Goal: Task Accomplishment & Management: Use online tool/utility

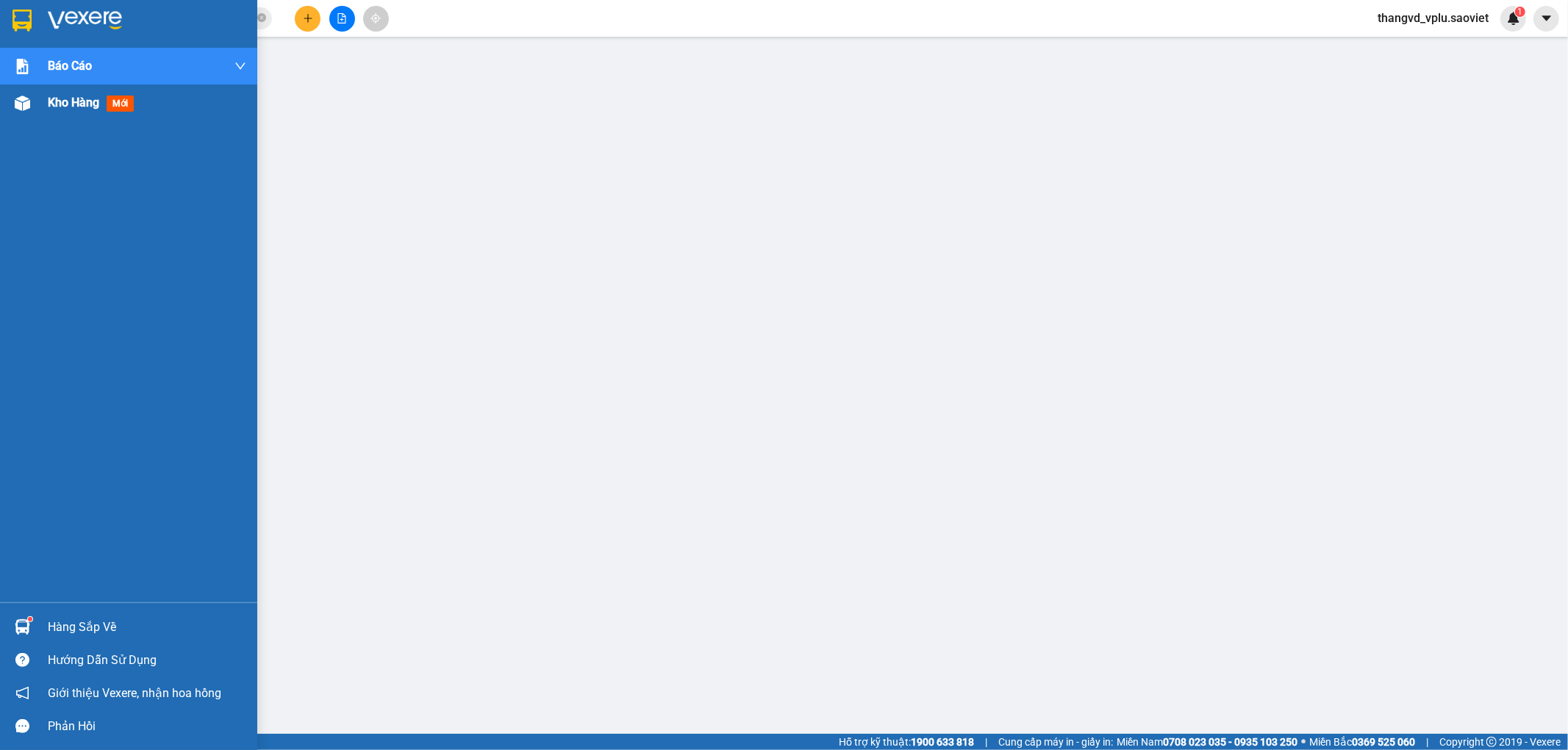
click at [37, 105] on div "Kho hàng mới" at bounding box center [128, 103] width 257 height 37
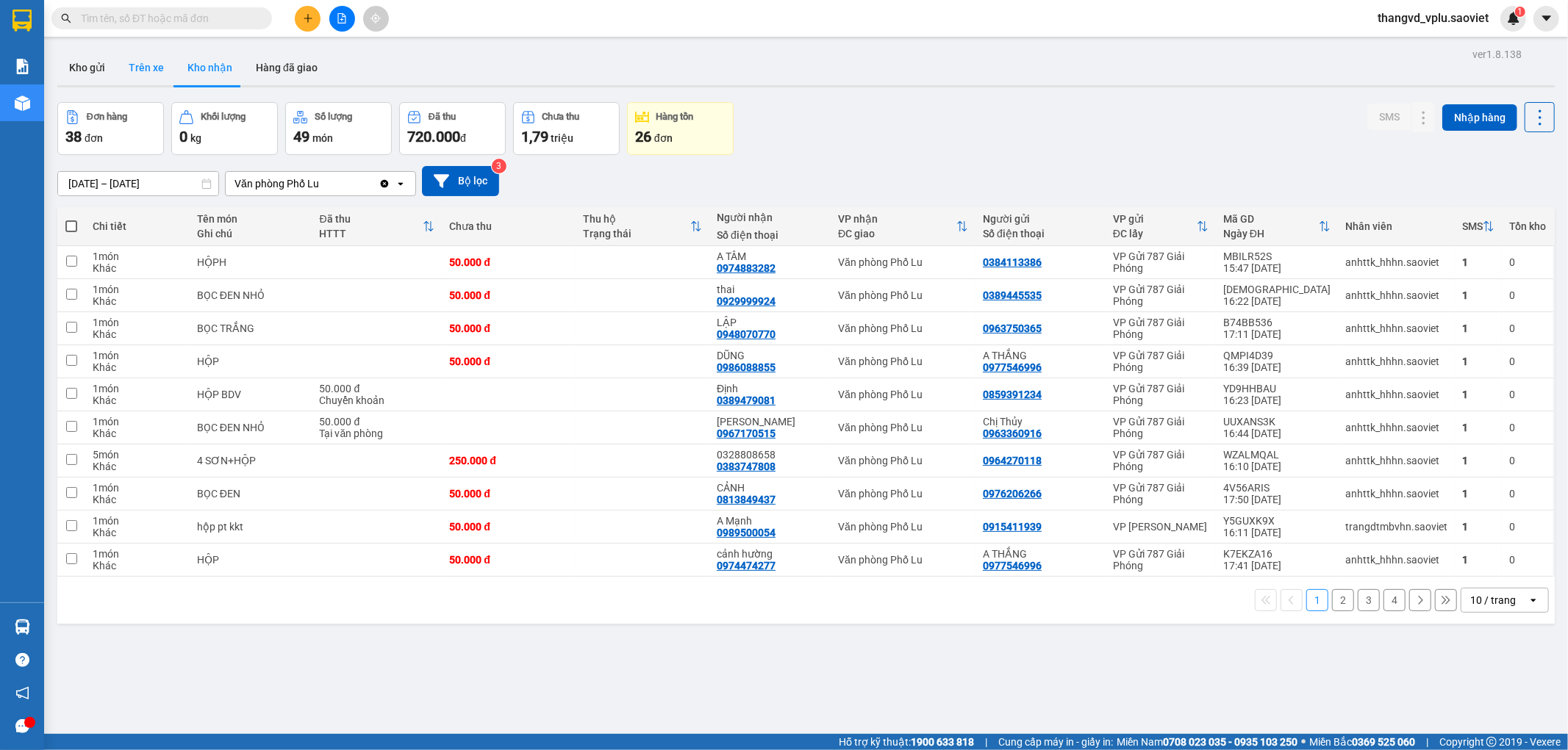
click at [145, 67] on button "Trên xe" at bounding box center [147, 67] width 59 height 35
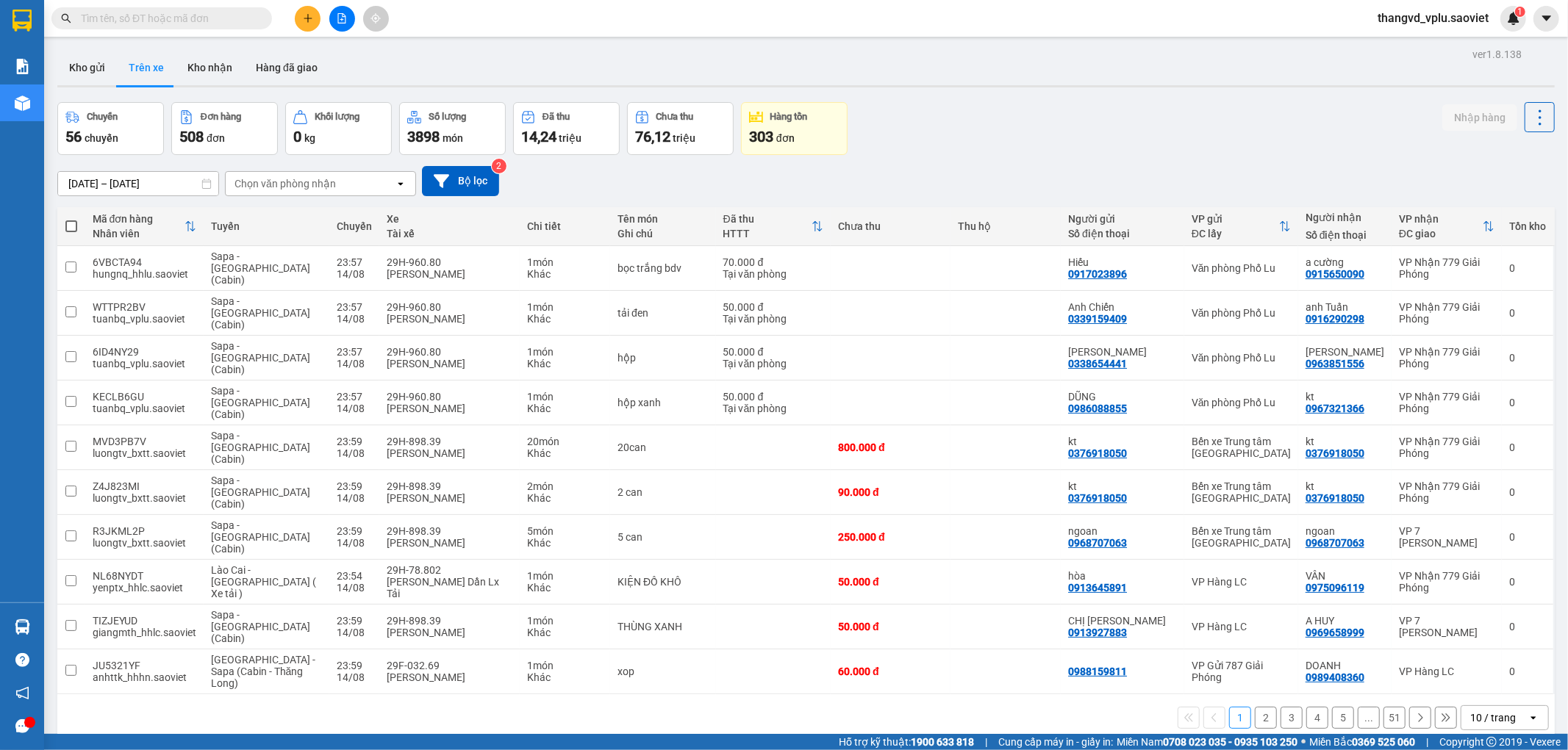
click at [309, 184] on div "Chọn văn phòng nhận" at bounding box center [285, 183] width 101 height 14
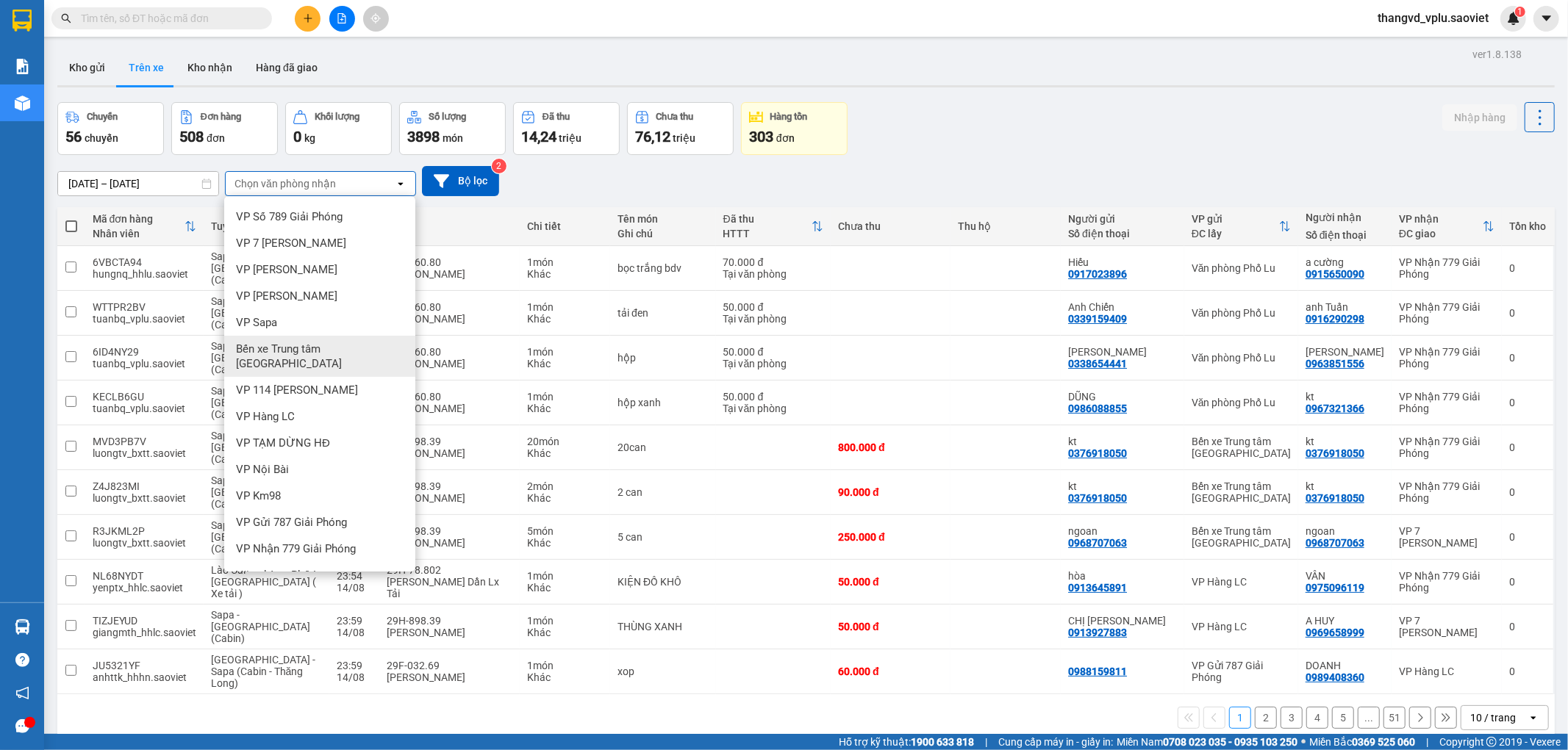
scroll to position [32, 0]
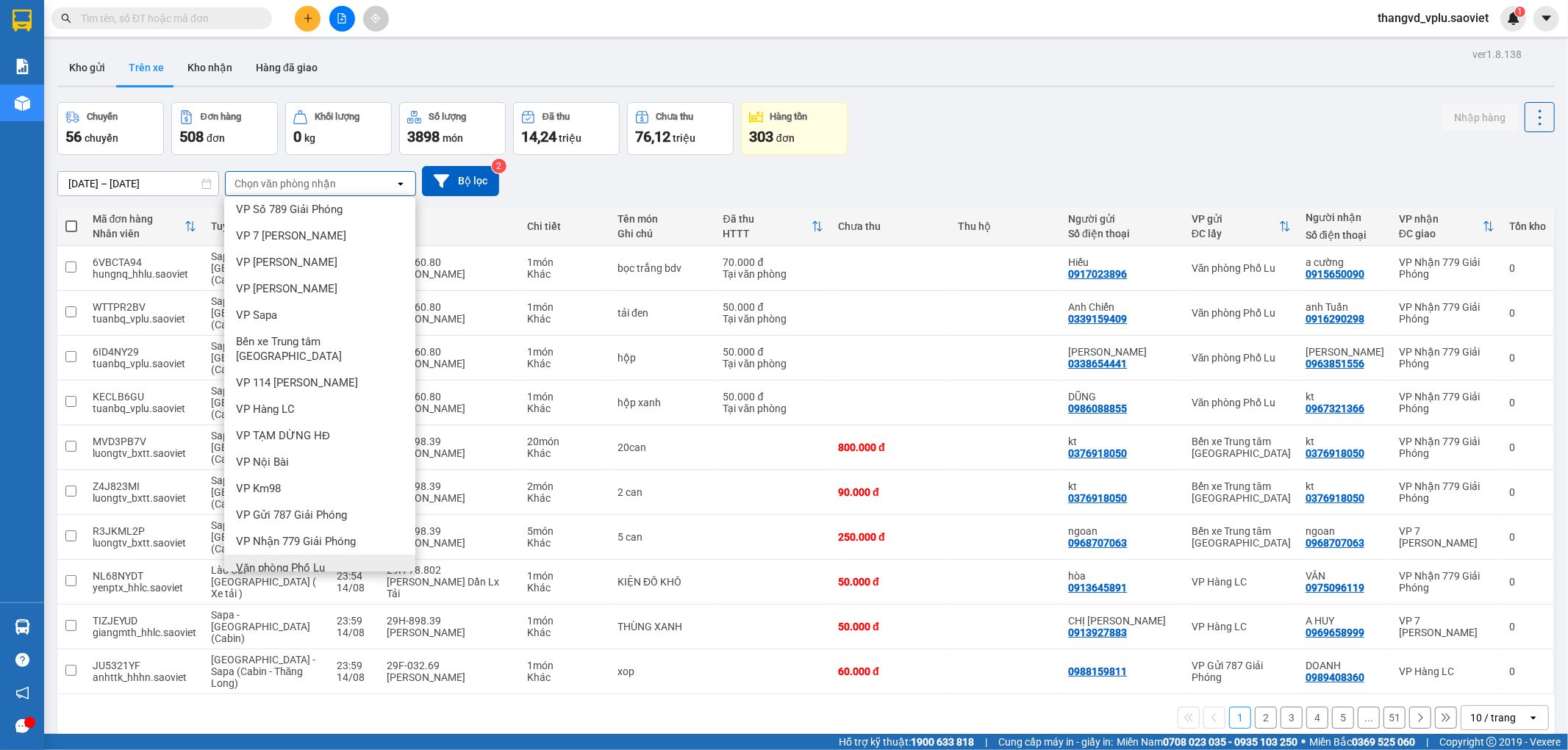
click at [281, 561] on span "Văn phòng Phố Lu" at bounding box center [280, 568] width 89 height 14
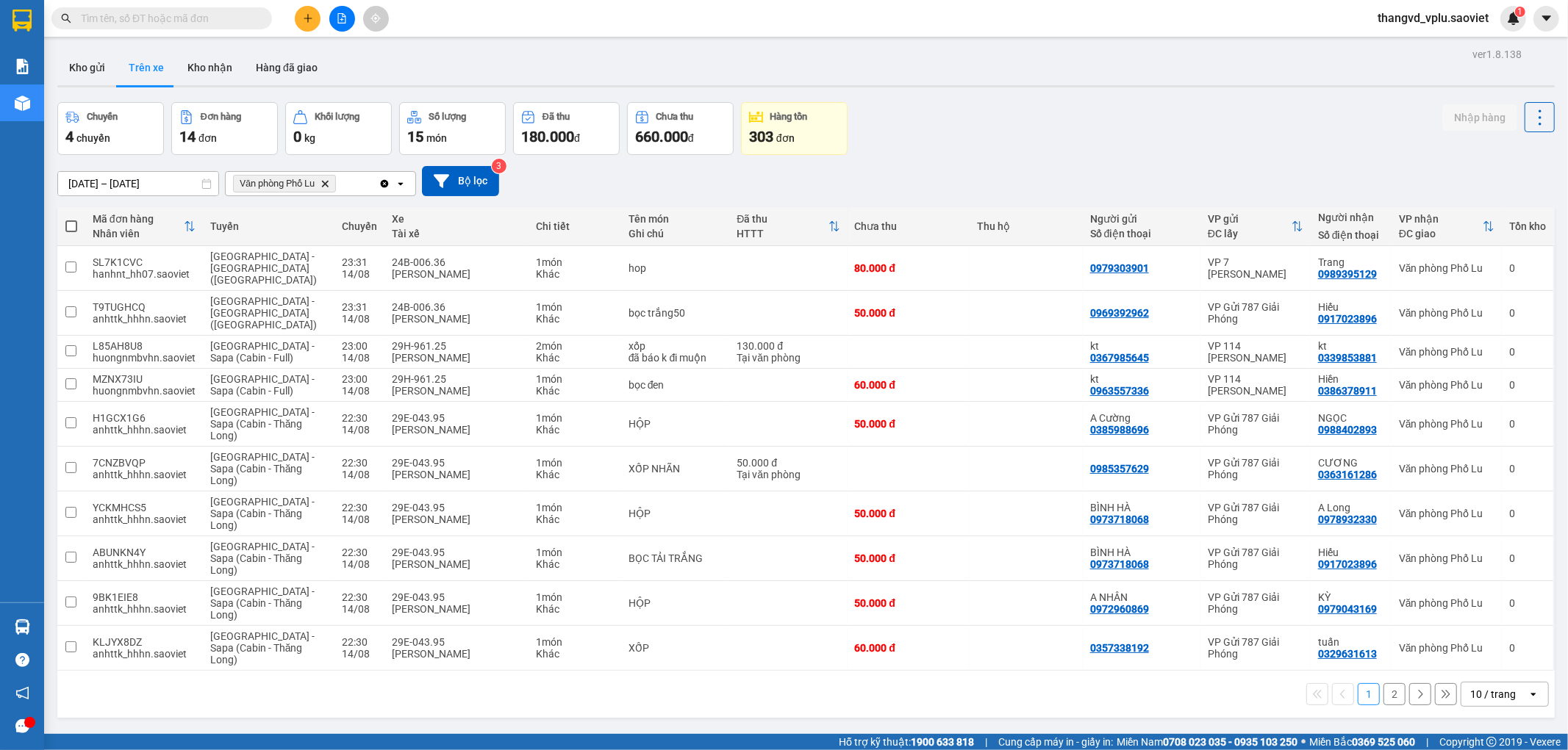
click at [1385, 683] on button "2" at bounding box center [1394, 694] width 22 height 22
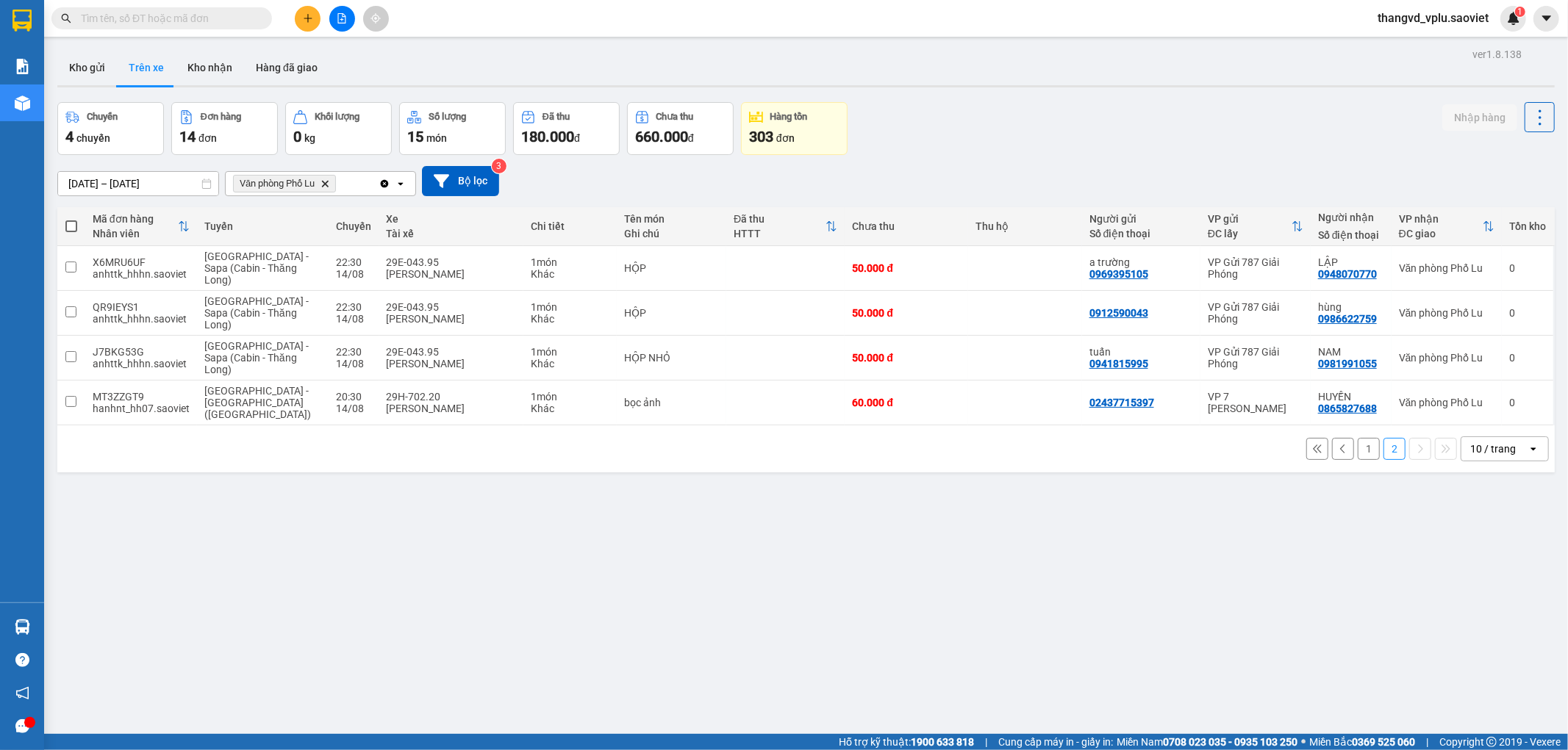
click at [1360, 438] on button "1" at bounding box center [1369, 449] width 22 height 22
